Goal: Browse casually: Explore the website without a specific task or goal

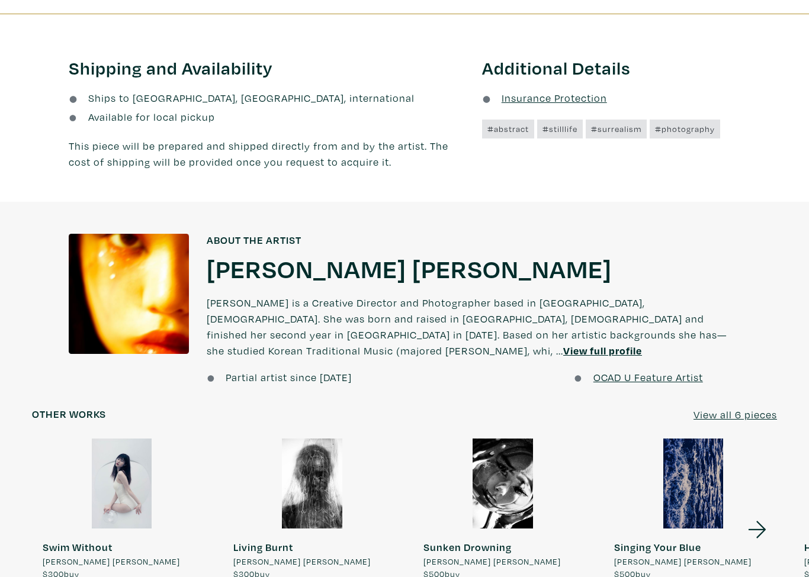
scroll to position [653, 0]
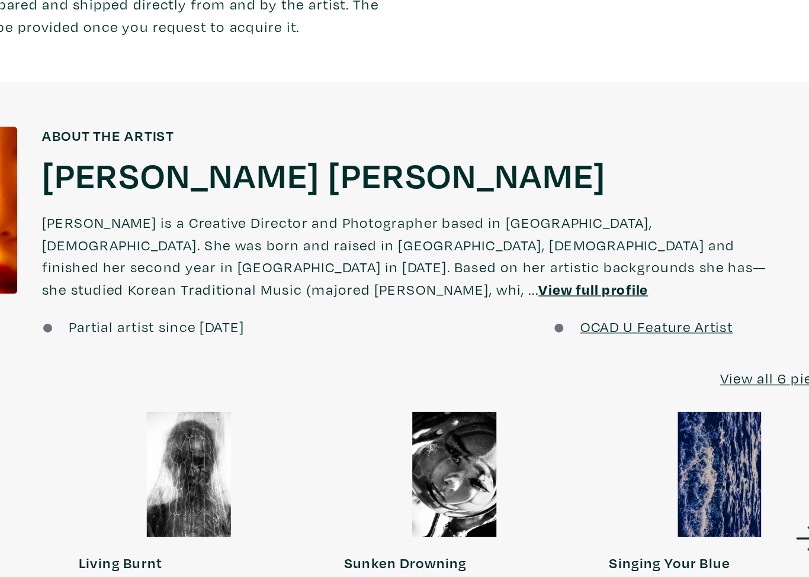
click at [563, 344] on u "View full profile" at bounding box center [602, 351] width 79 height 14
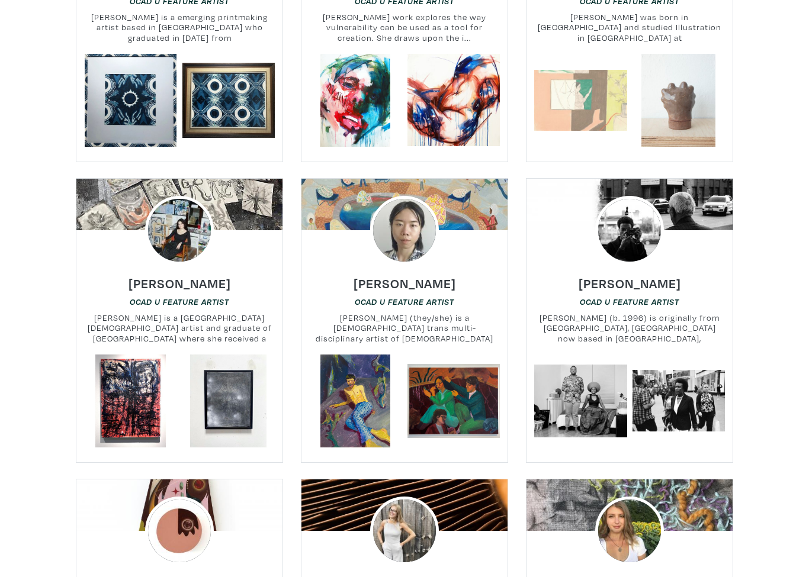
scroll to position [12412, 0]
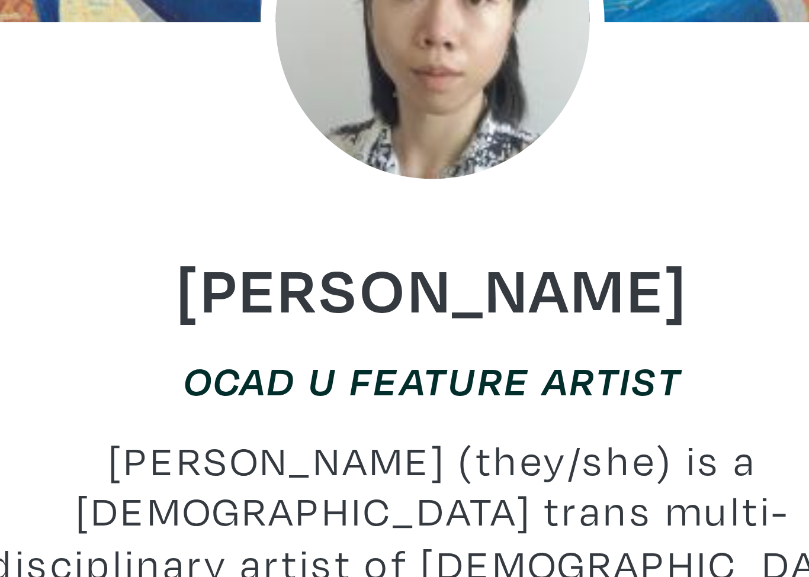
click at [309, 353] on link at bounding box center [355, 399] width 93 height 93
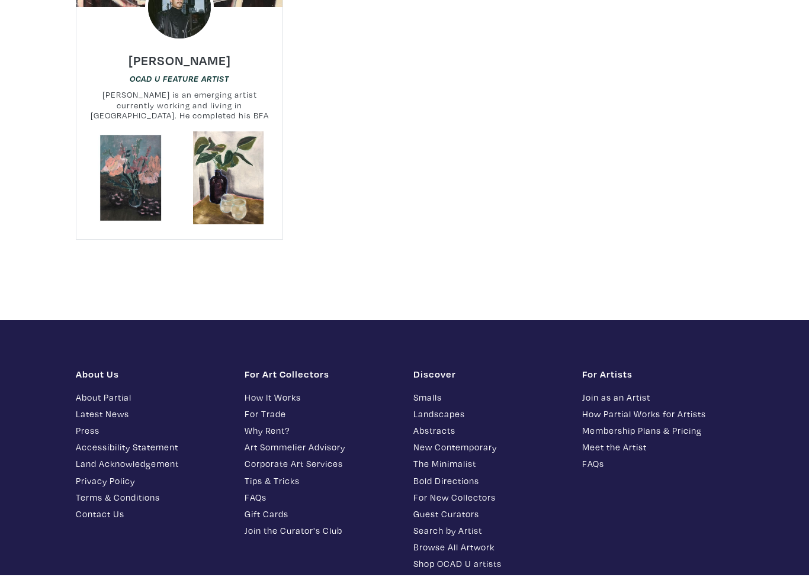
scroll to position [14740, 0]
